Goal: Check status: Check status

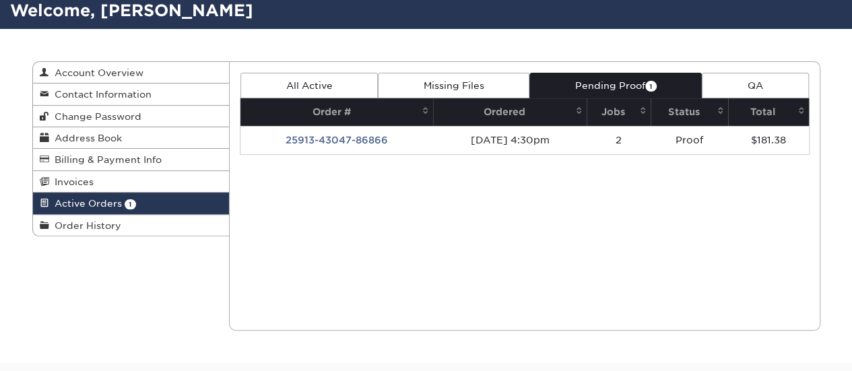
scroll to position [96, 0]
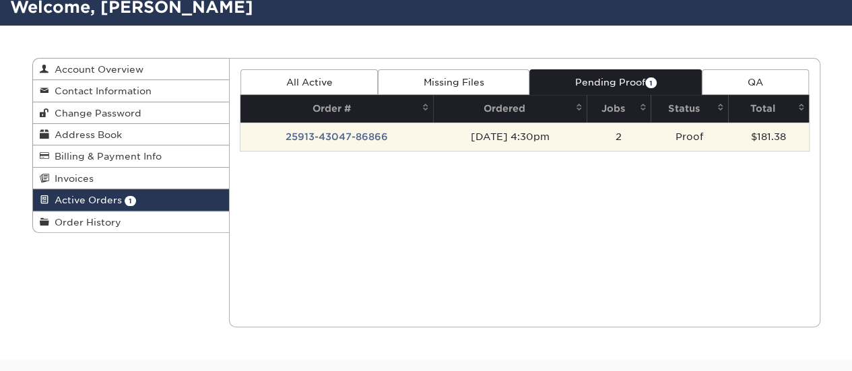
click at [528, 135] on td "[DATE] 4:30pm" at bounding box center [510, 137] width 154 height 28
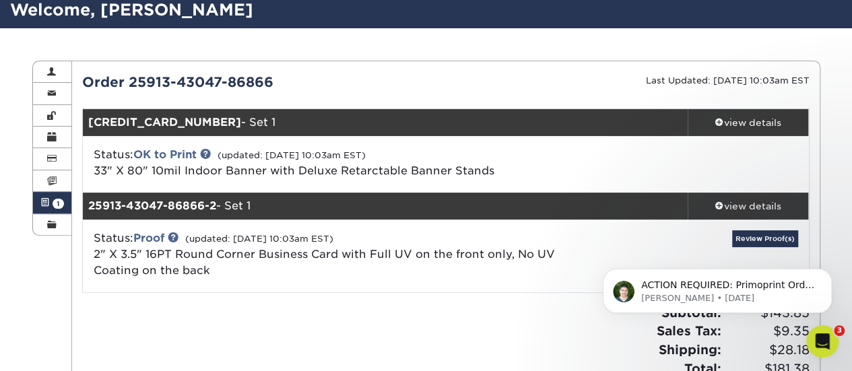
scroll to position [97, 0]
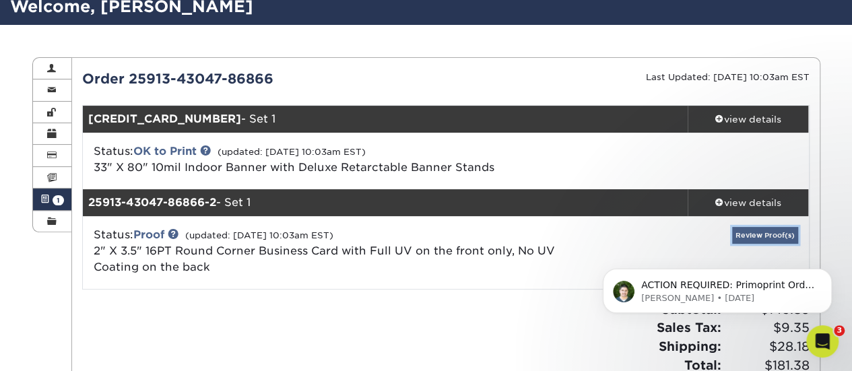
click at [757, 230] on link "Review Proof(s)" at bounding box center [765, 235] width 66 height 17
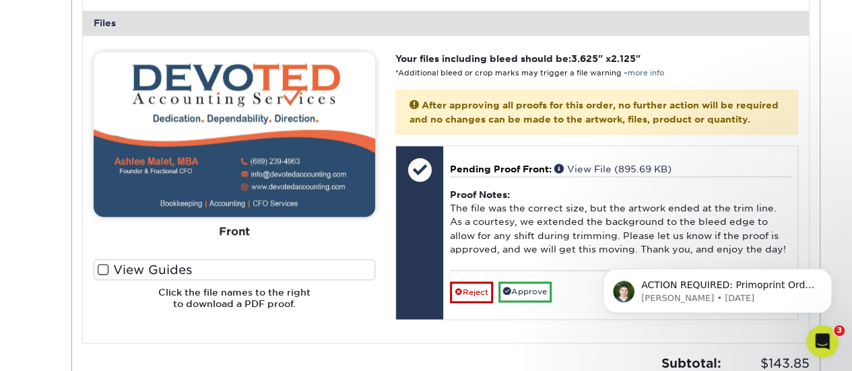
scroll to position [677, 0]
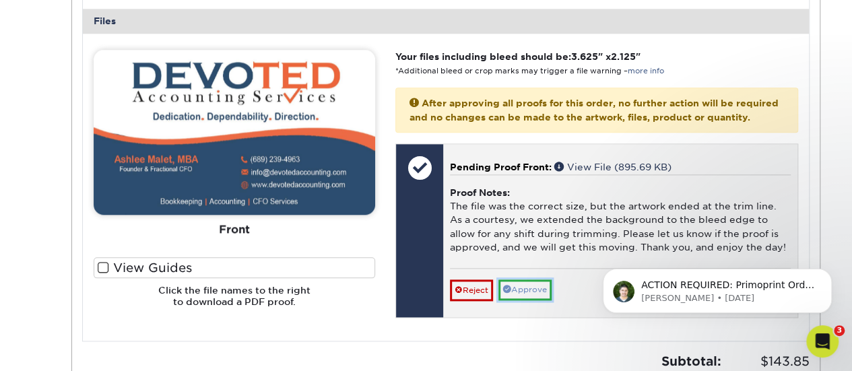
click at [535, 289] on link "Approve" at bounding box center [524, 289] width 53 height 21
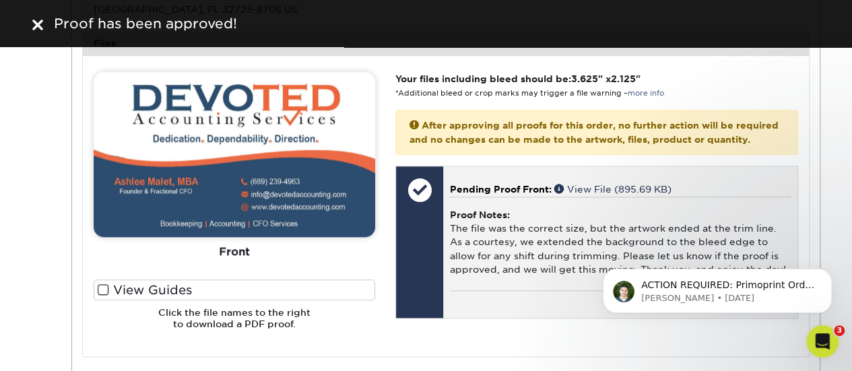
scroll to position [652, 0]
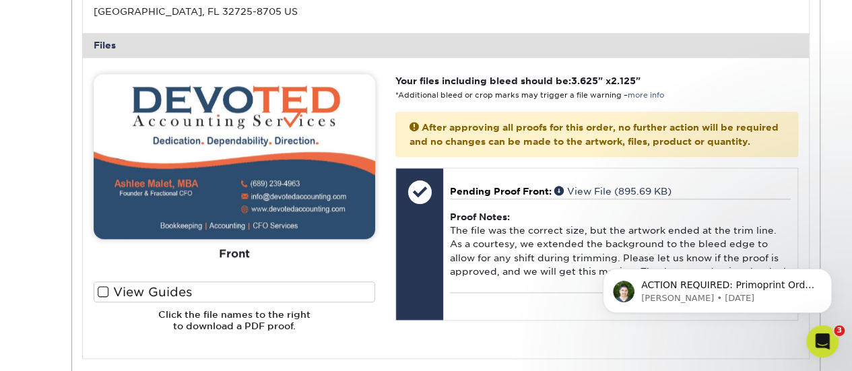
click at [101, 292] on span at bounding box center [103, 291] width 11 height 13
click at [0, 0] on input "View Guides" at bounding box center [0, 0] width 0 height 0
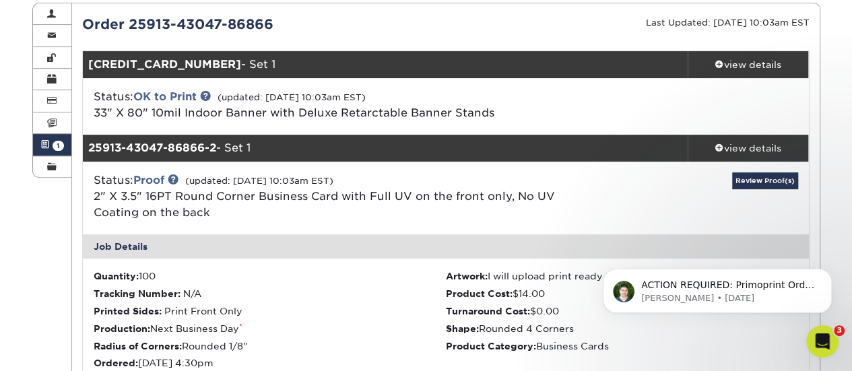
scroll to position [152, 0]
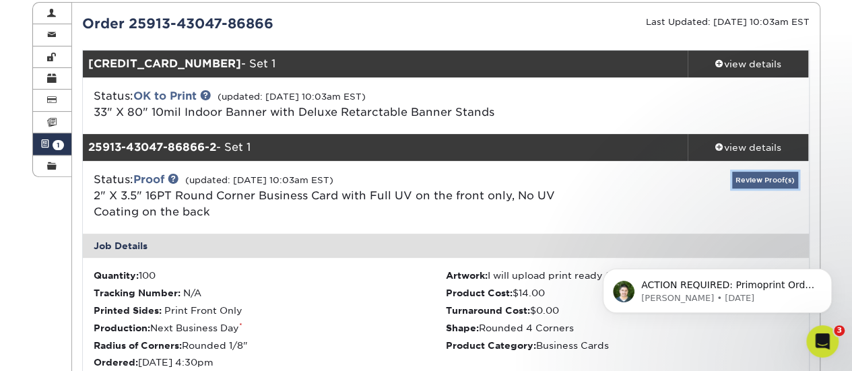
click at [758, 177] on link "Review Proof(s)" at bounding box center [765, 180] width 66 height 17
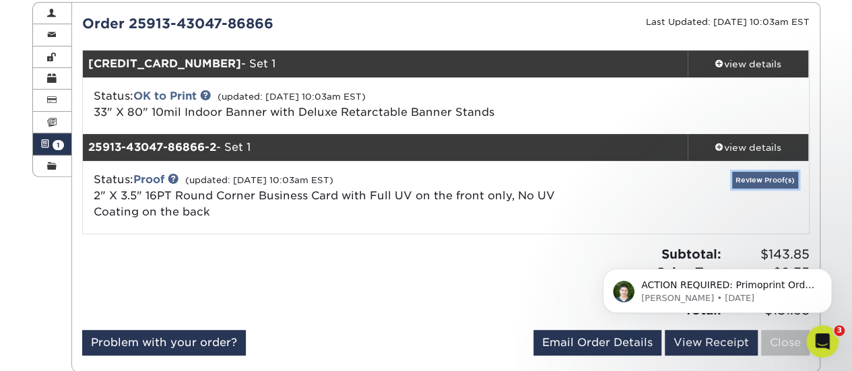
click at [741, 174] on link "Review Proof(s)" at bounding box center [765, 180] width 66 height 17
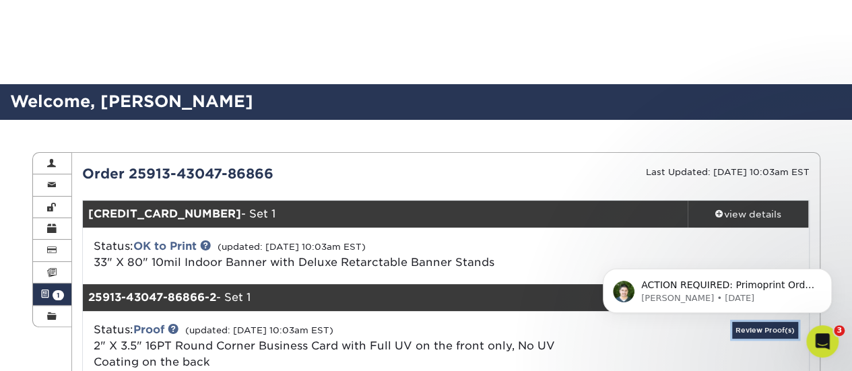
scroll to position [0, 0]
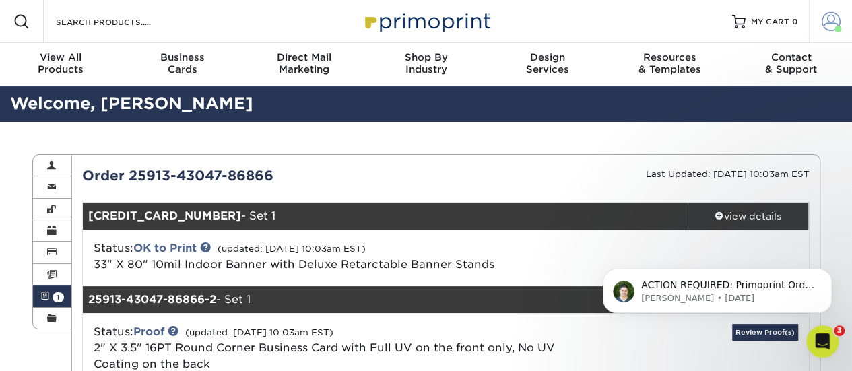
click at [831, 22] on span at bounding box center [830, 21] width 19 height 19
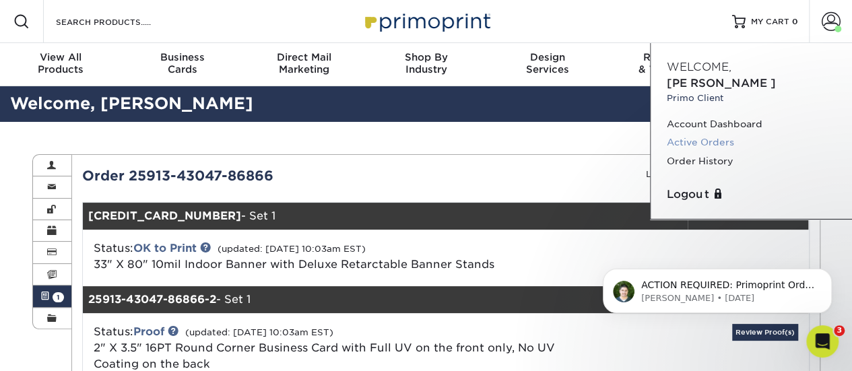
click at [708, 133] on link "Active Orders" at bounding box center [751, 142] width 169 height 18
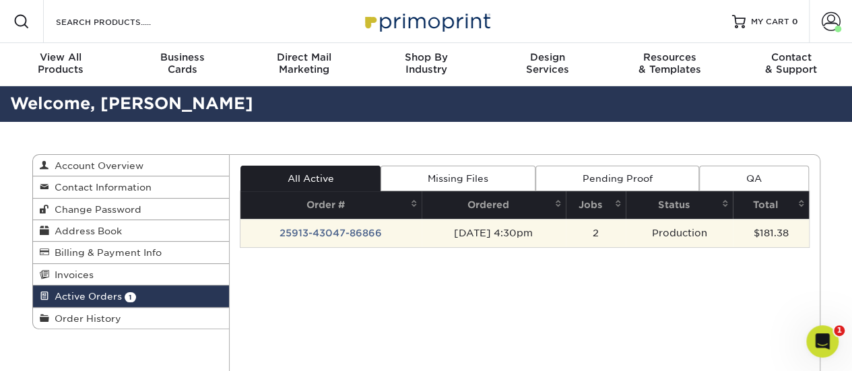
click at [497, 232] on td "[DATE] 4:30pm" at bounding box center [493, 233] width 144 height 28
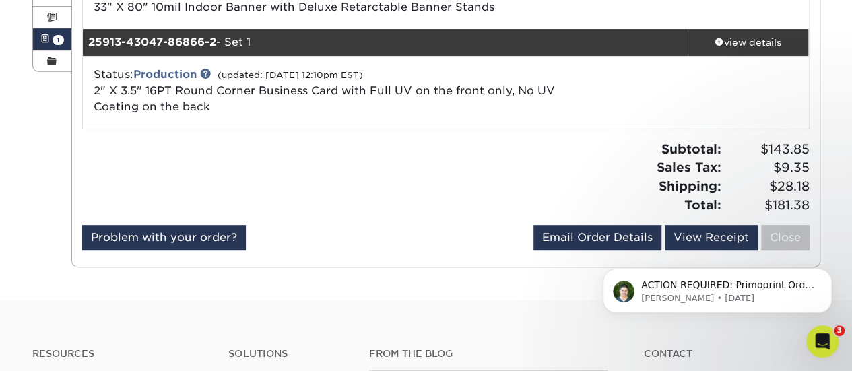
scroll to position [263, 0]
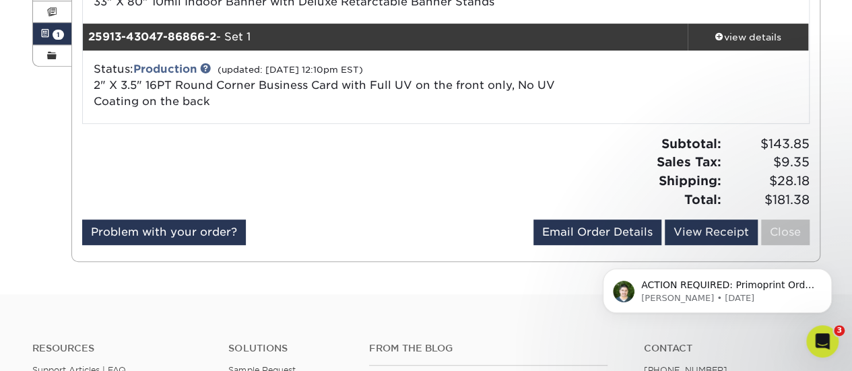
click at [483, 92] on div "Status: Production (updated: [DATE] 12:10pm EST) 2" X 3.5" 16PT Round Corner Bu…" at bounding box center [324, 85] width 483 height 48
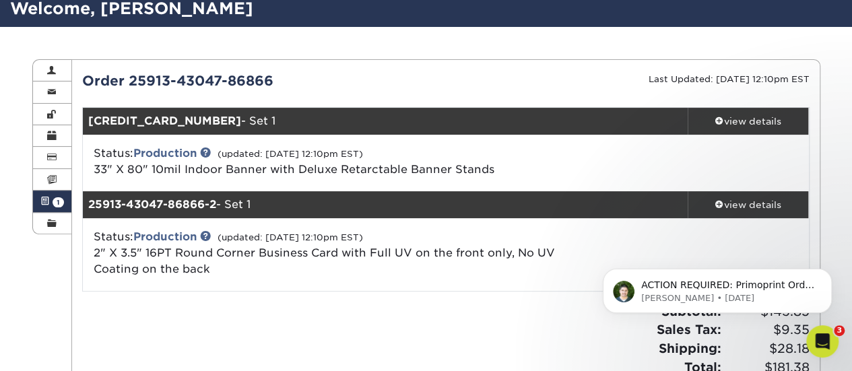
scroll to position [96, 0]
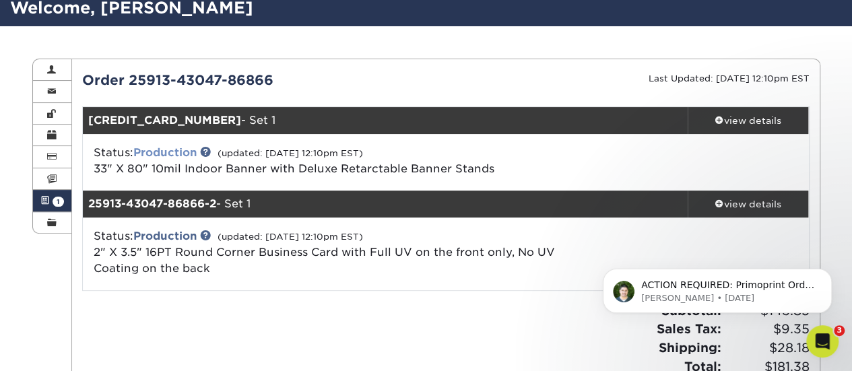
click at [191, 152] on link "Production" at bounding box center [164, 152] width 63 height 13
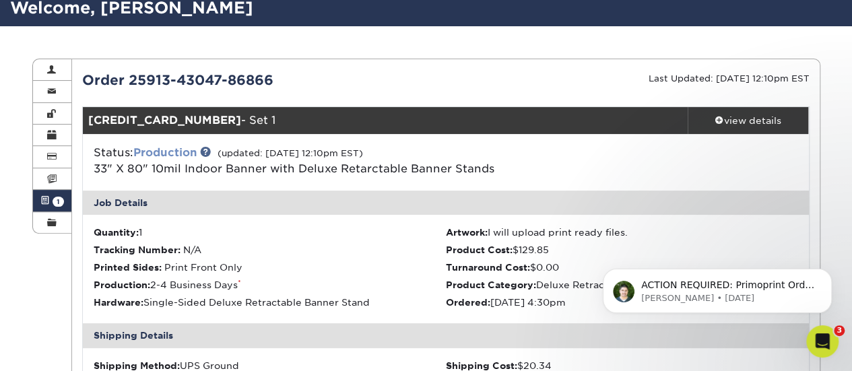
click at [191, 152] on link "Production" at bounding box center [164, 152] width 63 height 13
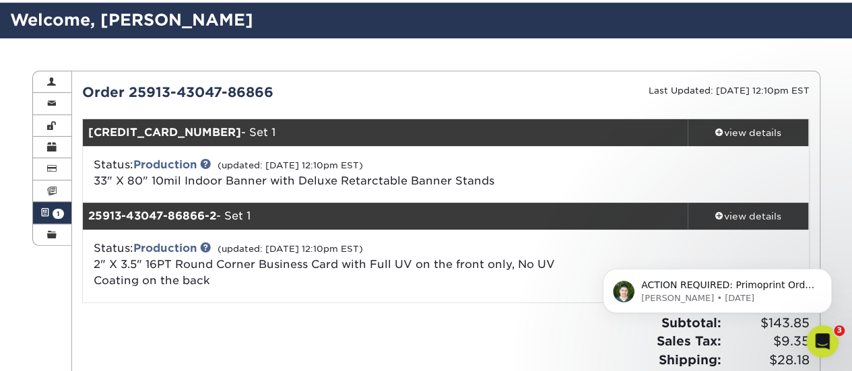
scroll to position [76, 0]
